Goal: Transaction & Acquisition: Purchase product/service

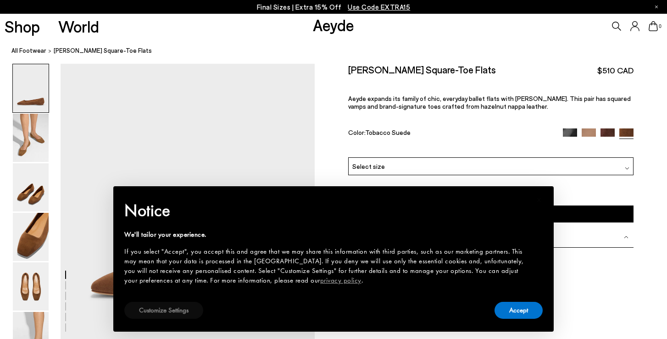
click at [161, 318] on button "Customize Settings" at bounding box center [163, 310] width 79 height 17
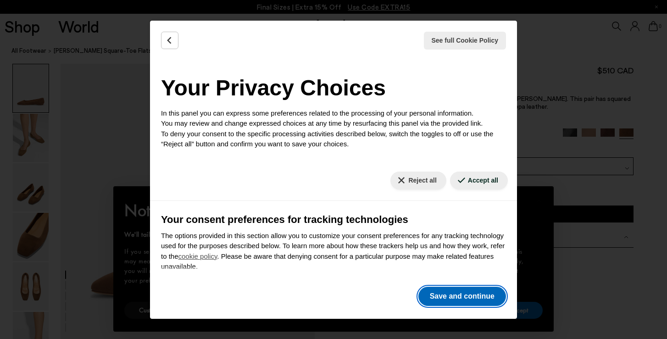
click at [460, 295] on button "Save and continue" at bounding box center [462, 296] width 88 height 19
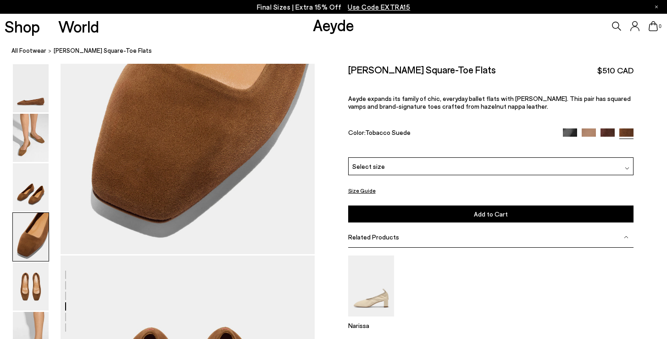
scroll to position [1105, 0]
click at [610, 128] on img at bounding box center [607, 135] width 14 height 14
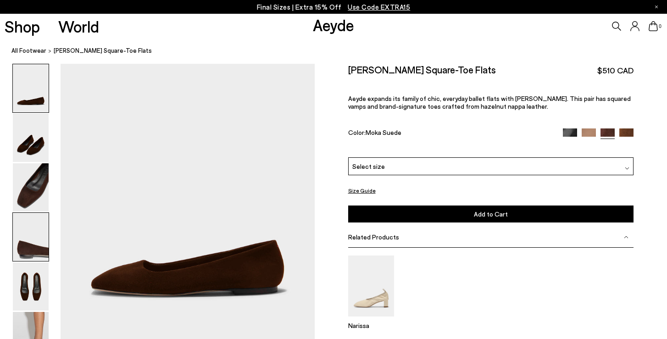
click at [26, 244] on img at bounding box center [31, 237] width 36 height 48
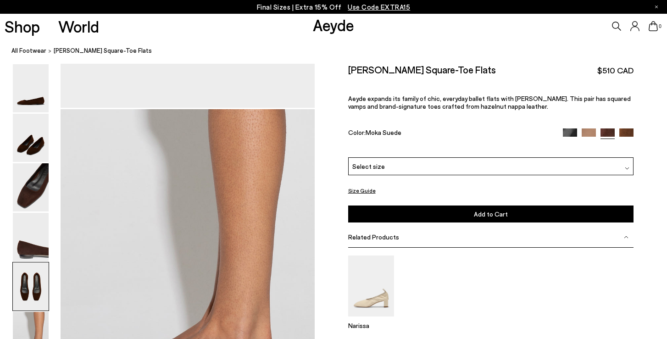
scroll to position [1483, 0]
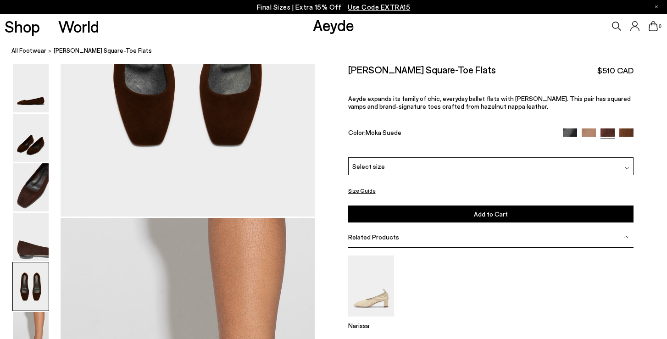
click at [627, 166] on img at bounding box center [627, 168] width 5 height 5
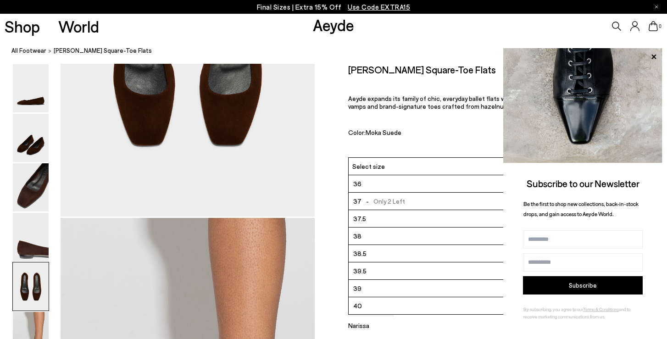
click at [445, 297] on li "40" at bounding box center [491, 305] width 285 height 17
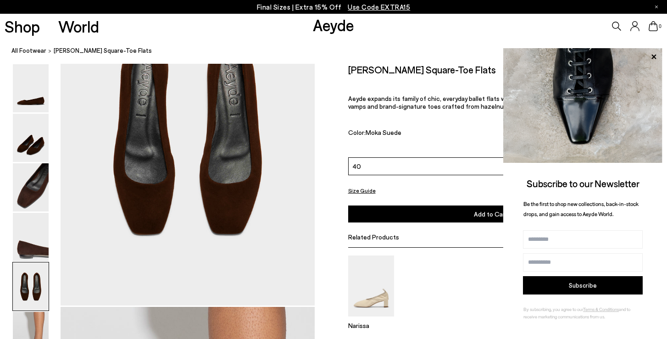
scroll to position [1385, 0]
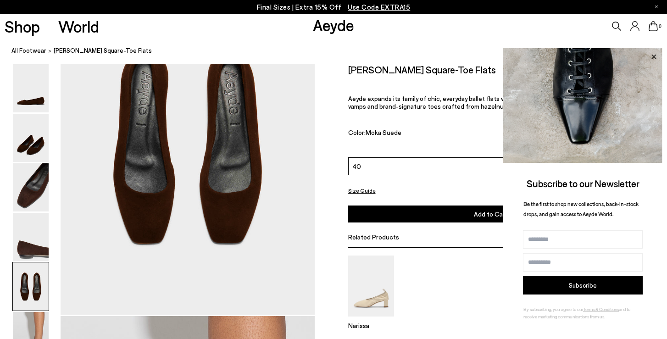
click at [654, 56] on icon at bounding box center [653, 56] width 5 height 5
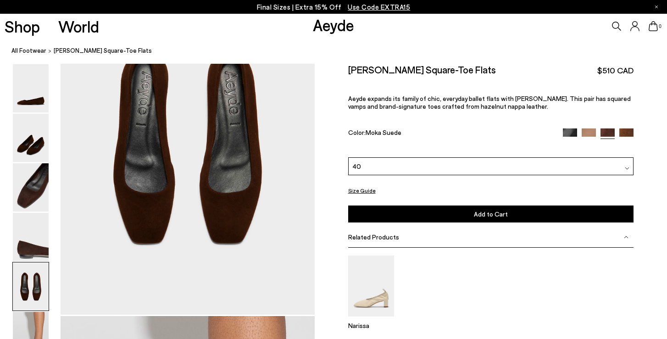
click at [460, 205] on button "Add to Cart Select a Size First" at bounding box center [491, 213] width 286 height 17
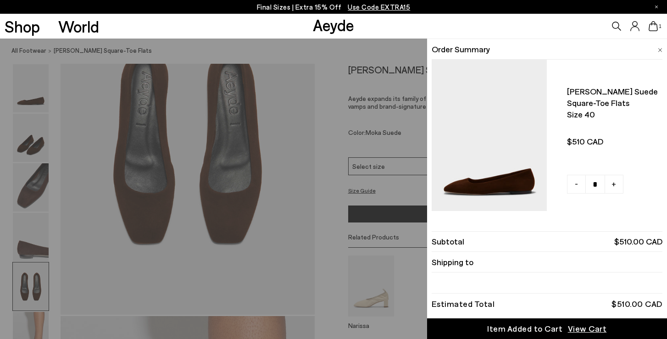
click at [314, 128] on div "Quick Add Color Size View Details Order Summary Ida suede square-toe flats Size…" at bounding box center [333, 189] width 667 height 300
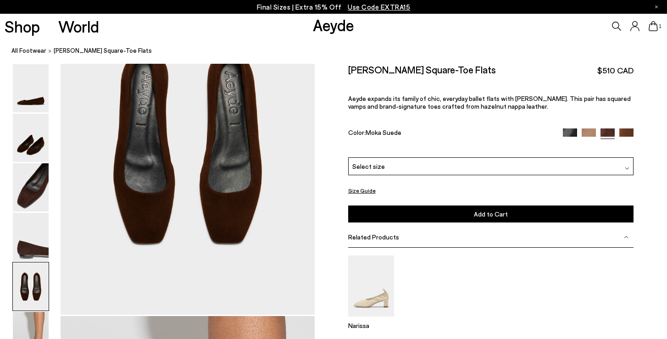
click at [625, 161] on div at bounding box center [627, 166] width 5 height 10
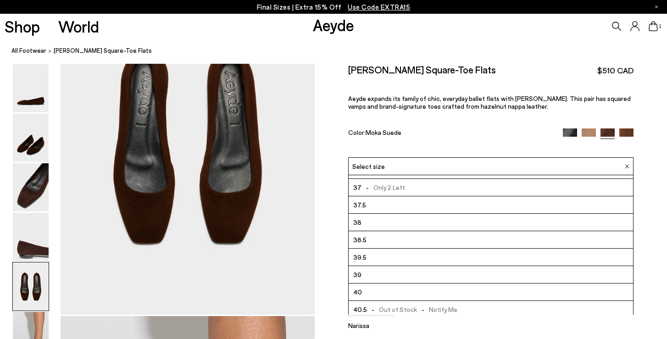
scroll to position [52, 0]
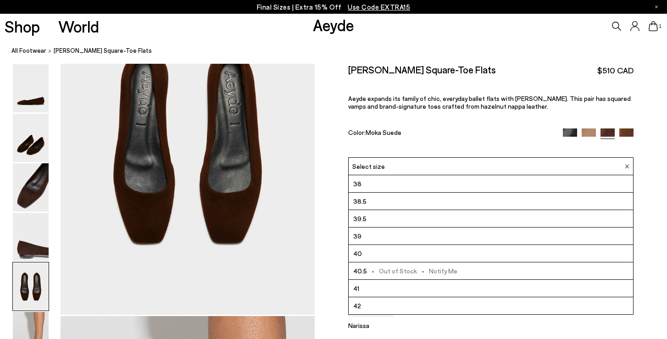
click at [460, 42] on nav "All Footwear Ida Suede Square-Toe Flats" at bounding box center [338, 51] width 655 height 25
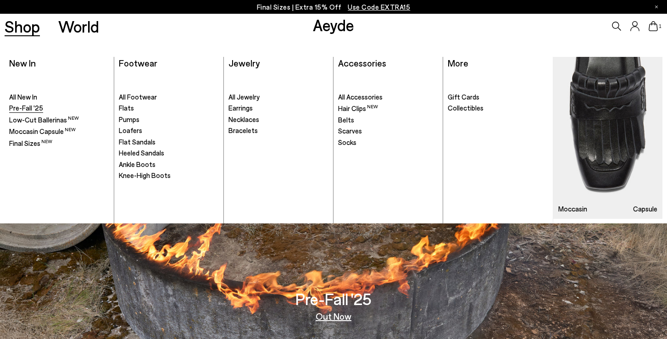
click at [28, 111] on span "Pre-Fall '25" at bounding box center [26, 108] width 34 height 8
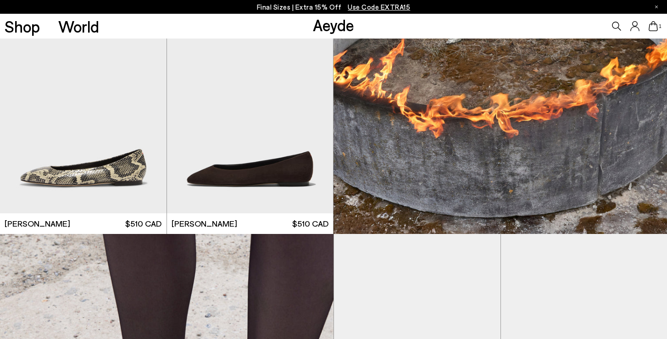
scroll to position [480, 0]
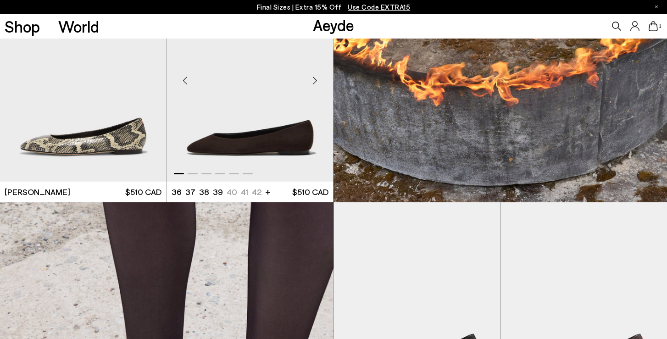
click at [272, 148] on img "1 / 6" at bounding box center [250, 76] width 167 height 209
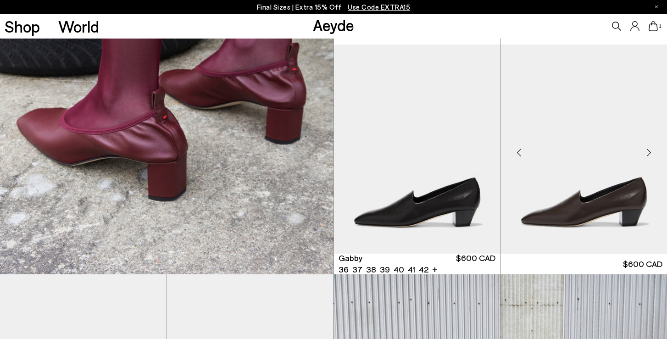
scroll to position [3626, 0]
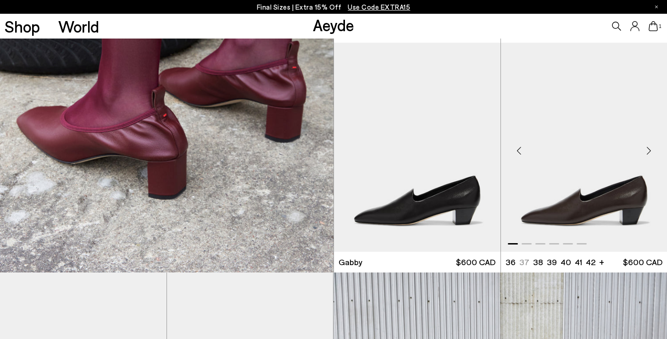
click at [620, 213] on img "1 / 6" at bounding box center [584, 147] width 167 height 209
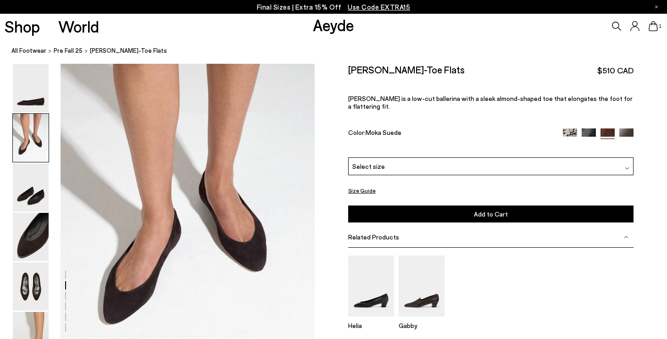
scroll to position [306, 0]
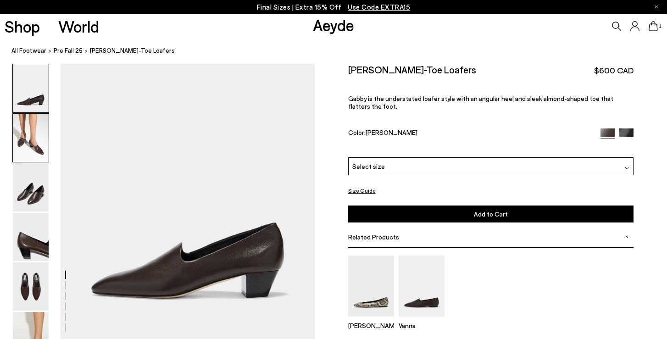
click at [39, 151] on img at bounding box center [31, 138] width 36 height 48
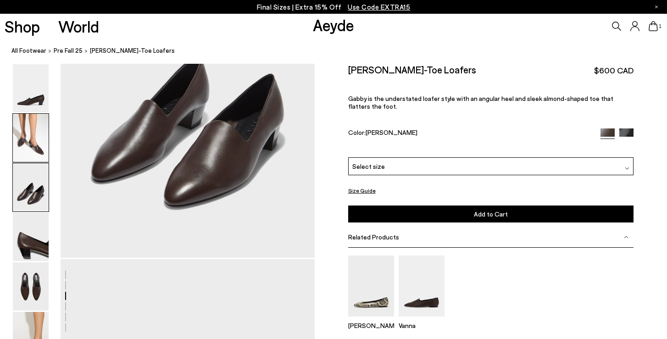
scroll to position [781, 0]
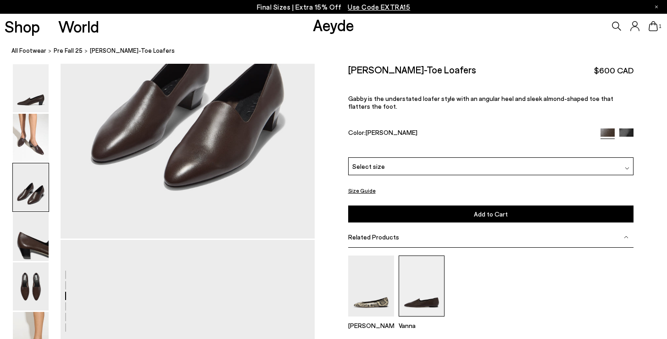
click at [426, 274] on img at bounding box center [422, 285] width 46 height 61
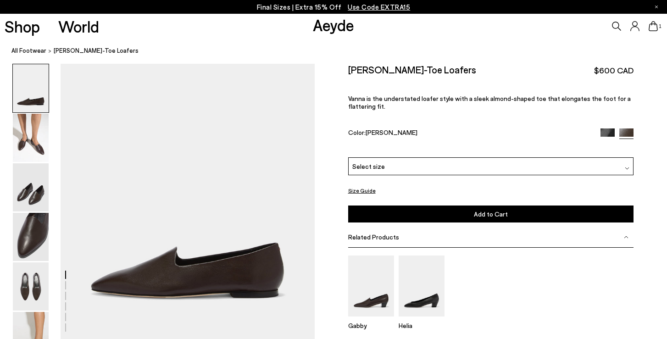
click at [627, 166] on img at bounding box center [627, 168] width 5 height 5
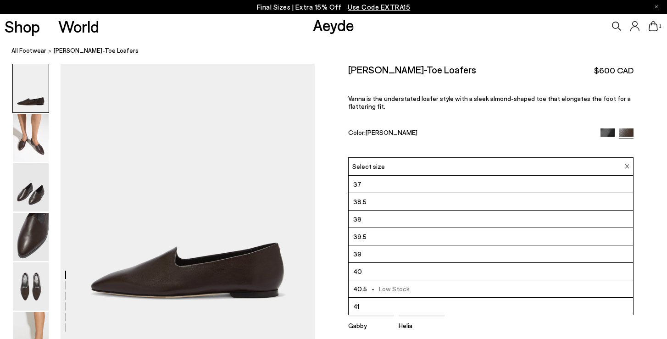
scroll to position [36, 0]
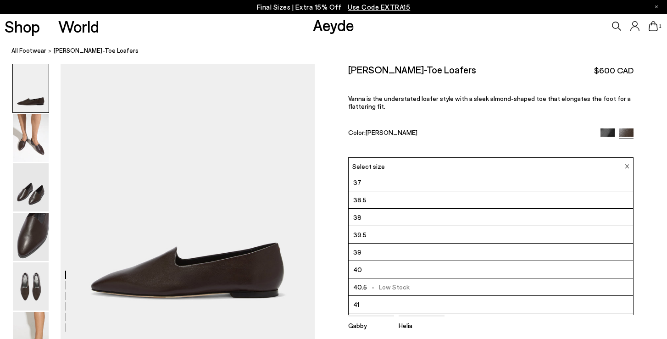
click at [527, 278] on li "40.5 - Low Stock" at bounding box center [491, 286] width 285 height 17
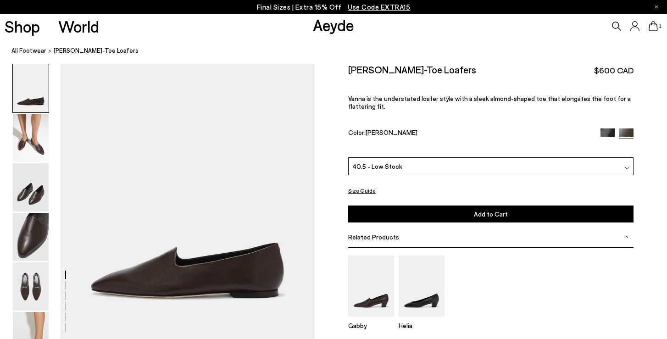
click at [510, 205] on button "Add to Cart Select a Size First" at bounding box center [491, 213] width 286 height 17
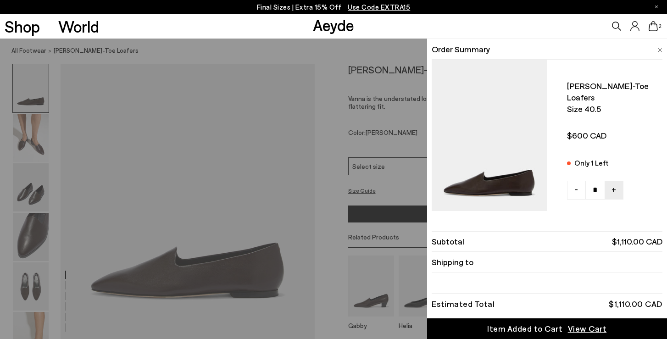
click at [33, 146] on div "Quick Add Color Size View Details Order Summary Vanna almond-toe loafers Size 4…" at bounding box center [333, 189] width 667 height 300
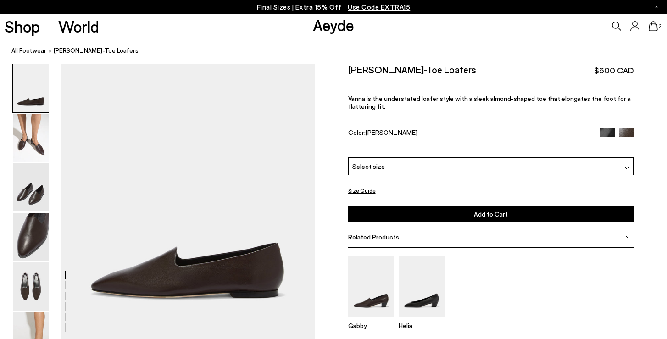
click at [33, 146] on img at bounding box center [31, 138] width 36 height 48
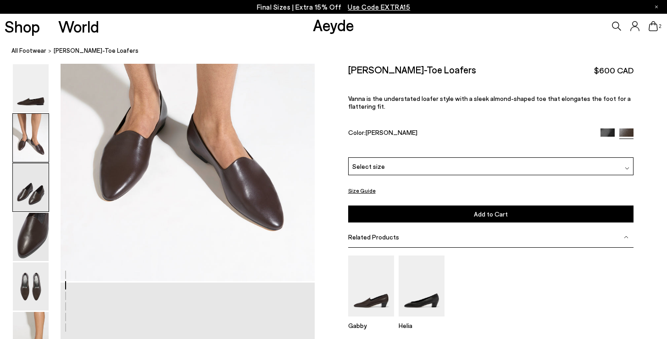
click at [34, 179] on img at bounding box center [31, 187] width 36 height 48
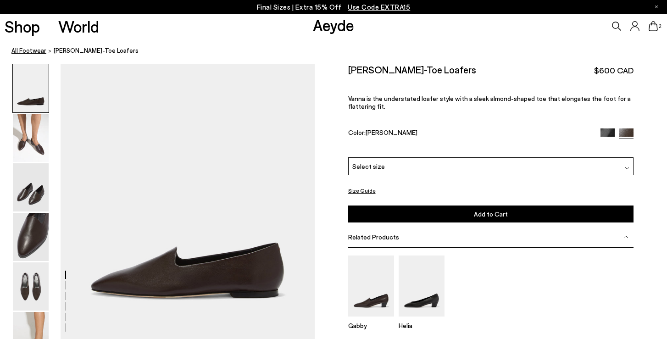
click at [32, 50] on link "All Footwear" at bounding box center [28, 51] width 35 height 10
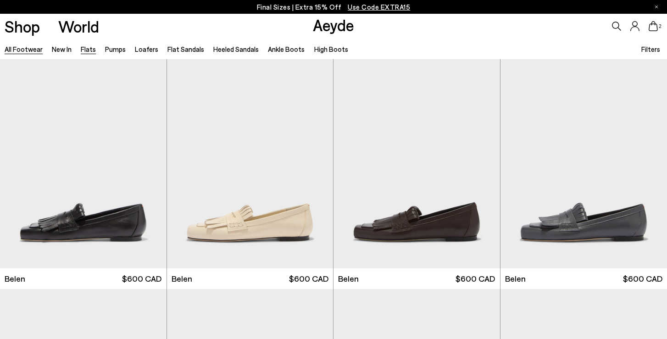
click at [91, 51] on link "Flats" at bounding box center [88, 49] width 15 height 8
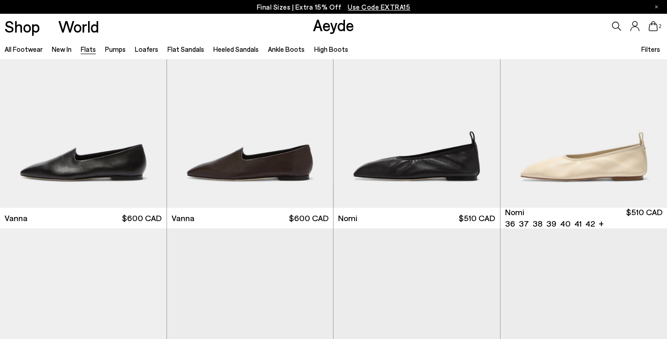
scroll to position [294, 0]
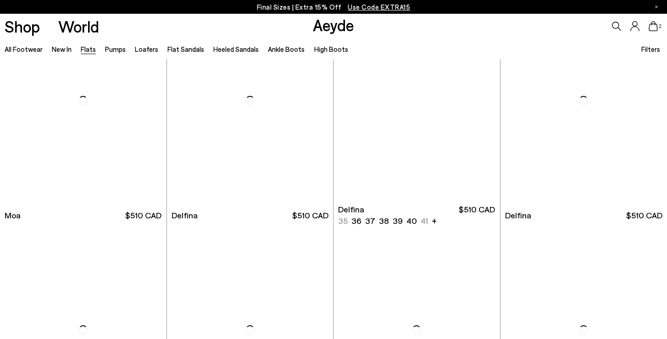
scroll to position [1672, 0]
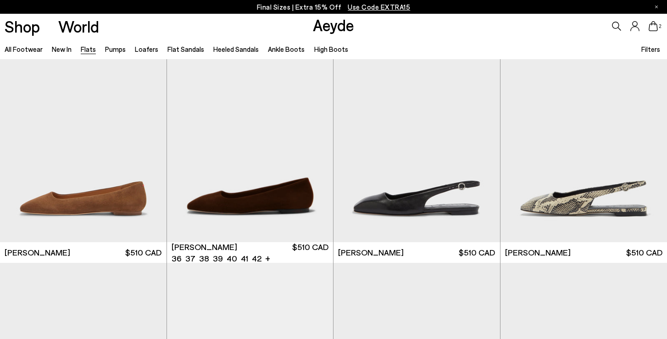
scroll to position [3030, 0]
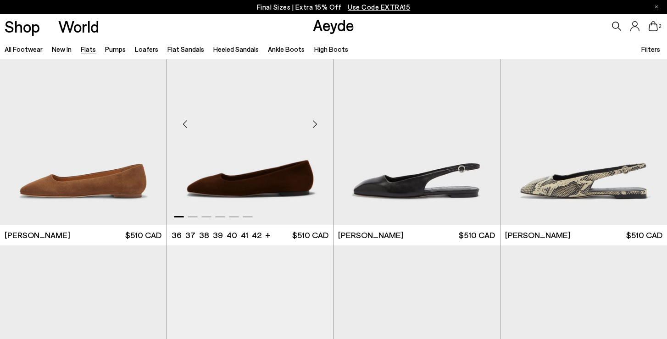
click at [298, 184] on img "1 / 6" at bounding box center [250, 120] width 167 height 209
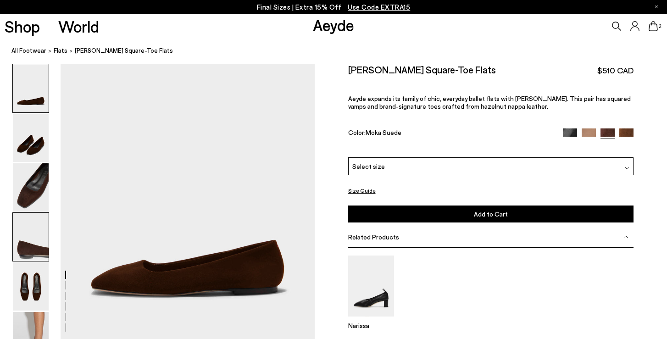
click at [38, 254] on img at bounding box center [31, 237] width 36 height 48
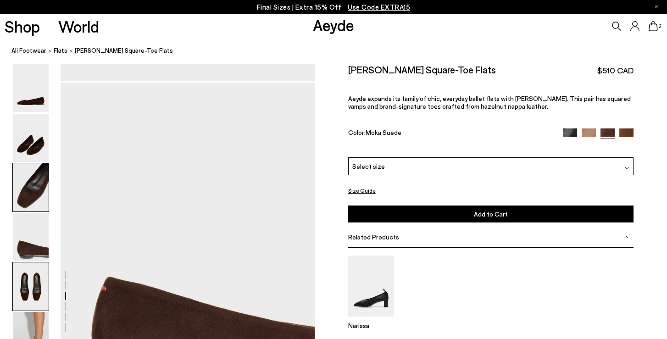
click at [36, 278] on img at bounding box center [31, 286] width 36 height 48
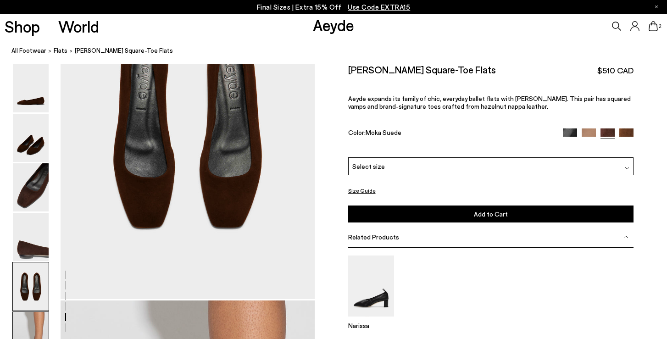
click at [39, 322] on img at bounding box center [31, 336] width 36 height 48
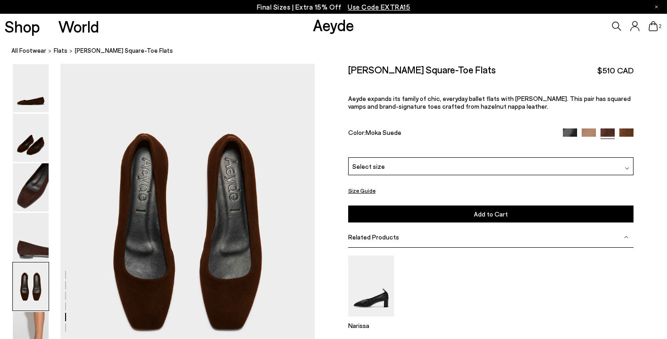
scroll to position [1292, 0]
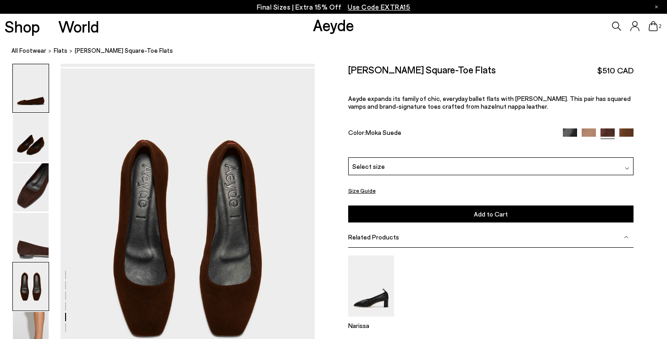
click at [29, 91] on img at bounding box center [31, 88] width 36 height 48
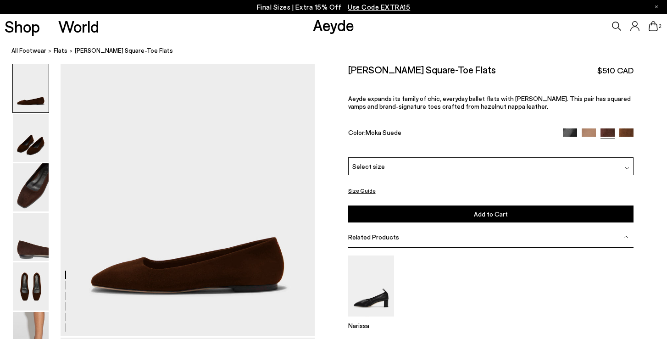
scroll to position [0, 0]
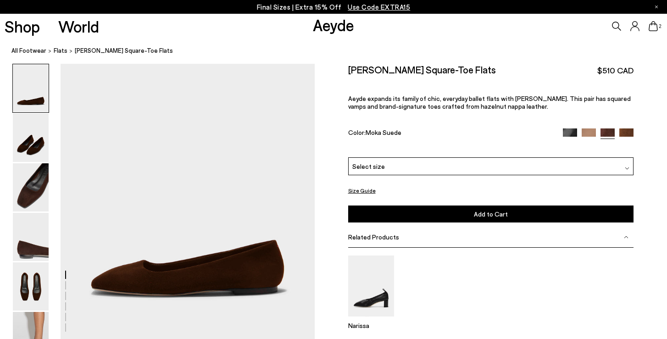
click at [626, 166] on img at bounding box center [627, 168] width 5 height 5
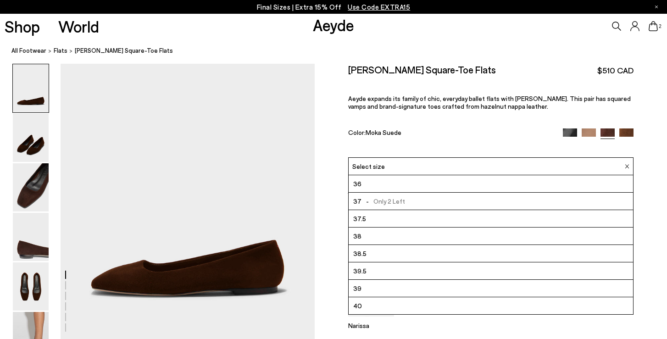
scroll to position [52, 0]
click at [483, 245] on li "40" at bounding box center [491, 253] width 285 height 17
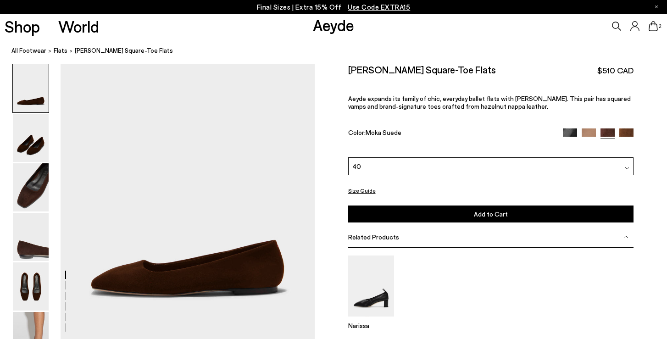
click at [507, 205] on button "Add to Cart Select a Size First" at bounding box center [491, 213] width 286 height 17
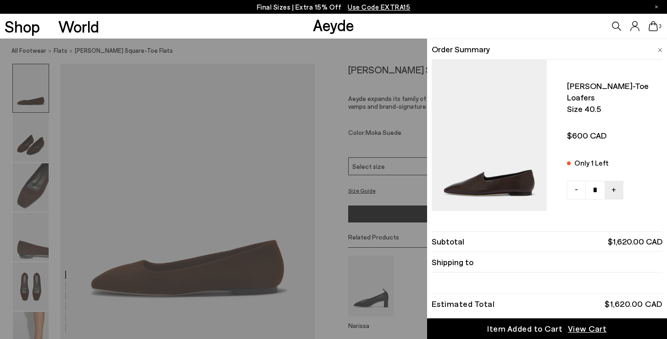
click at [655, 29] on icon at bounding box center [653, 26] width 9 height 10
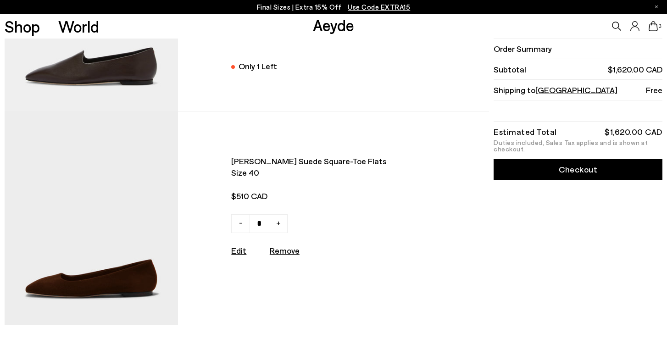
scroll to position [150, 0]
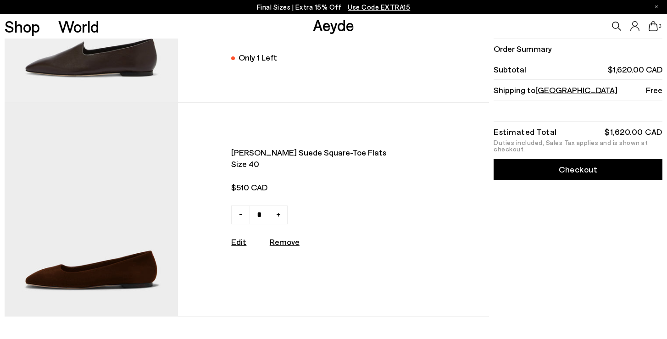
click at [289, 242] on u "Remove" at bounding box center [285, 242] width 30 height 10
type input "*"
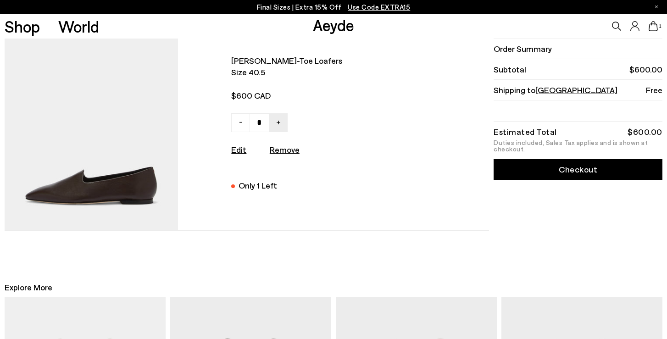
scroll to position [0, 0]
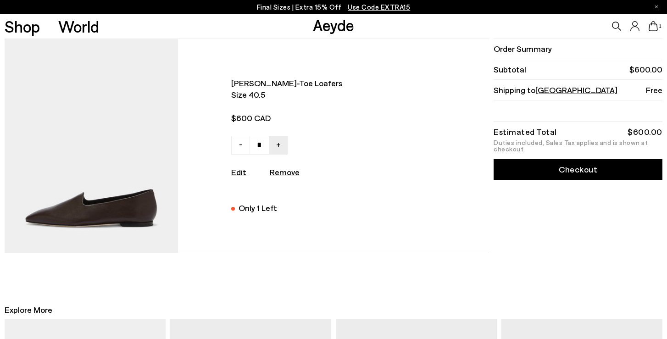
click at [561, 174] on link "Checkout" at bounding box center [578, 169] width 169 height 21
